Goal: Navigation & Orientation: Find specific page/section

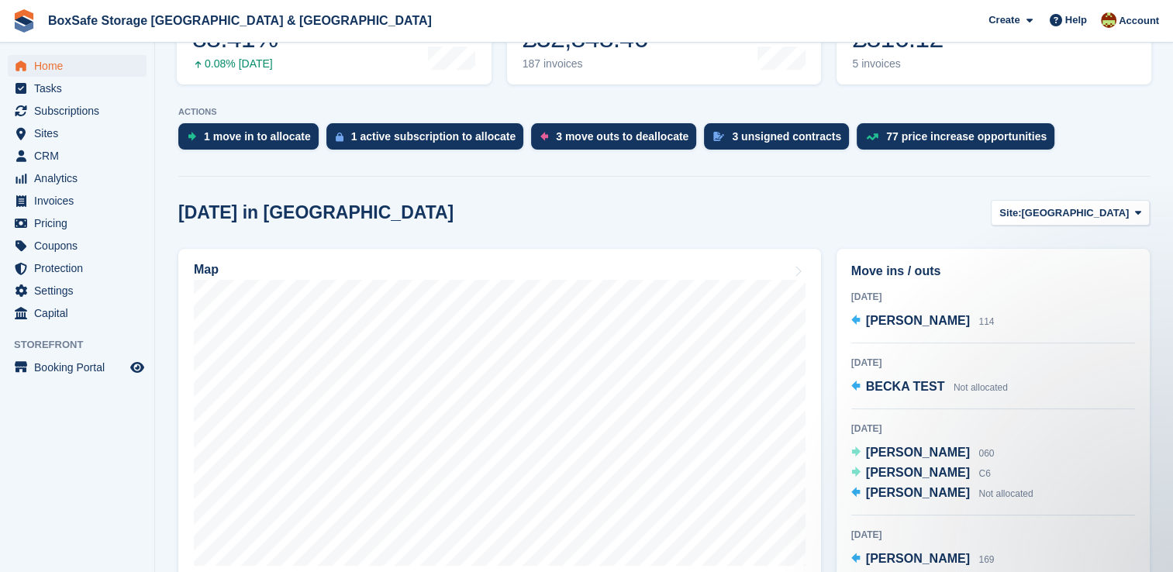
scroll to position [283, 0]
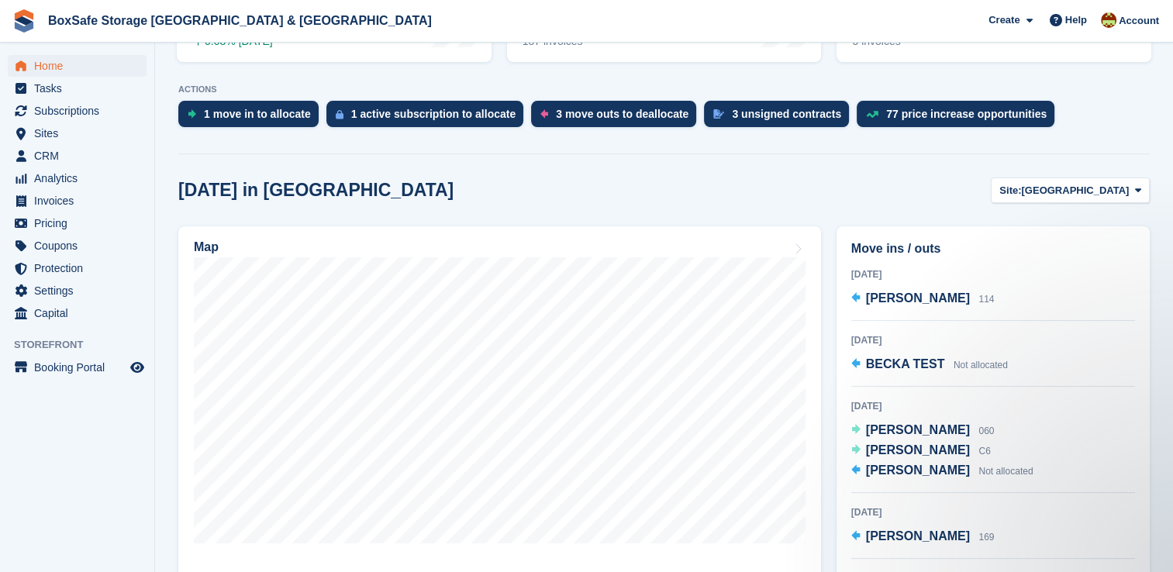
click at [1098, 169] on section "NEW Make £782.25 of extra revenue with our new price increases tool Rooted in i…" at bounding box center [664, 532] width 1018 height 1631
click at [1101, 184] on span "Christchurch" at bounding box center [1075, 191] width 108 height 16
click at [1067, 255] on link "[GEOGRAPHIC_DATA]" at bounding box center [1073, 255] width 140 height 28
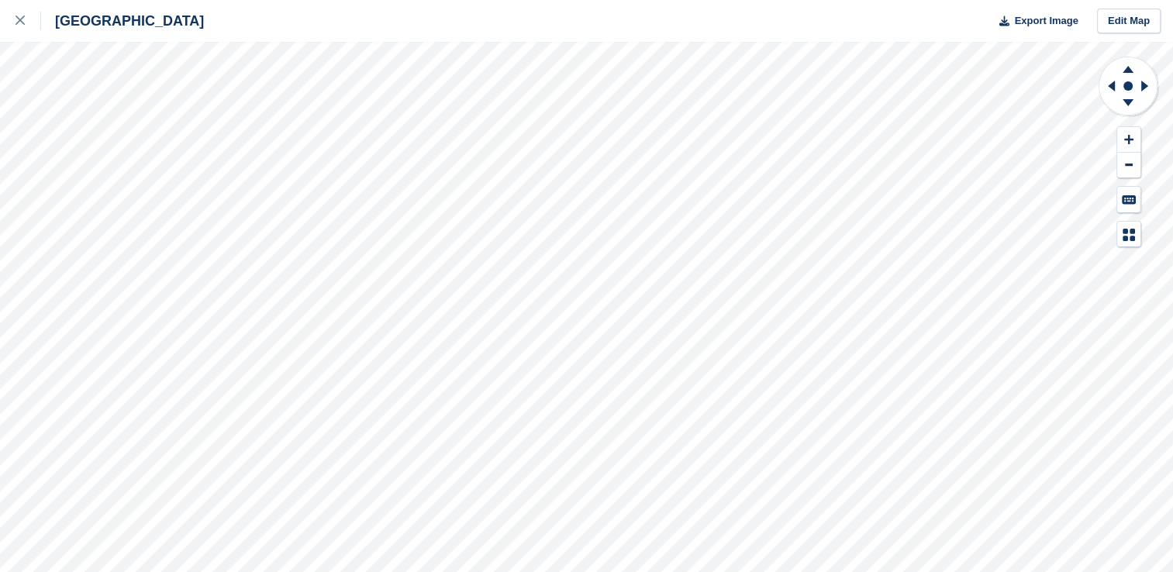
click at [111, 236] on div "Portland Export Image Edit Map" at bounding box center [586, 286] width 1173 height 572
